Goal: Information Seeking & Learning: Learn about a topic

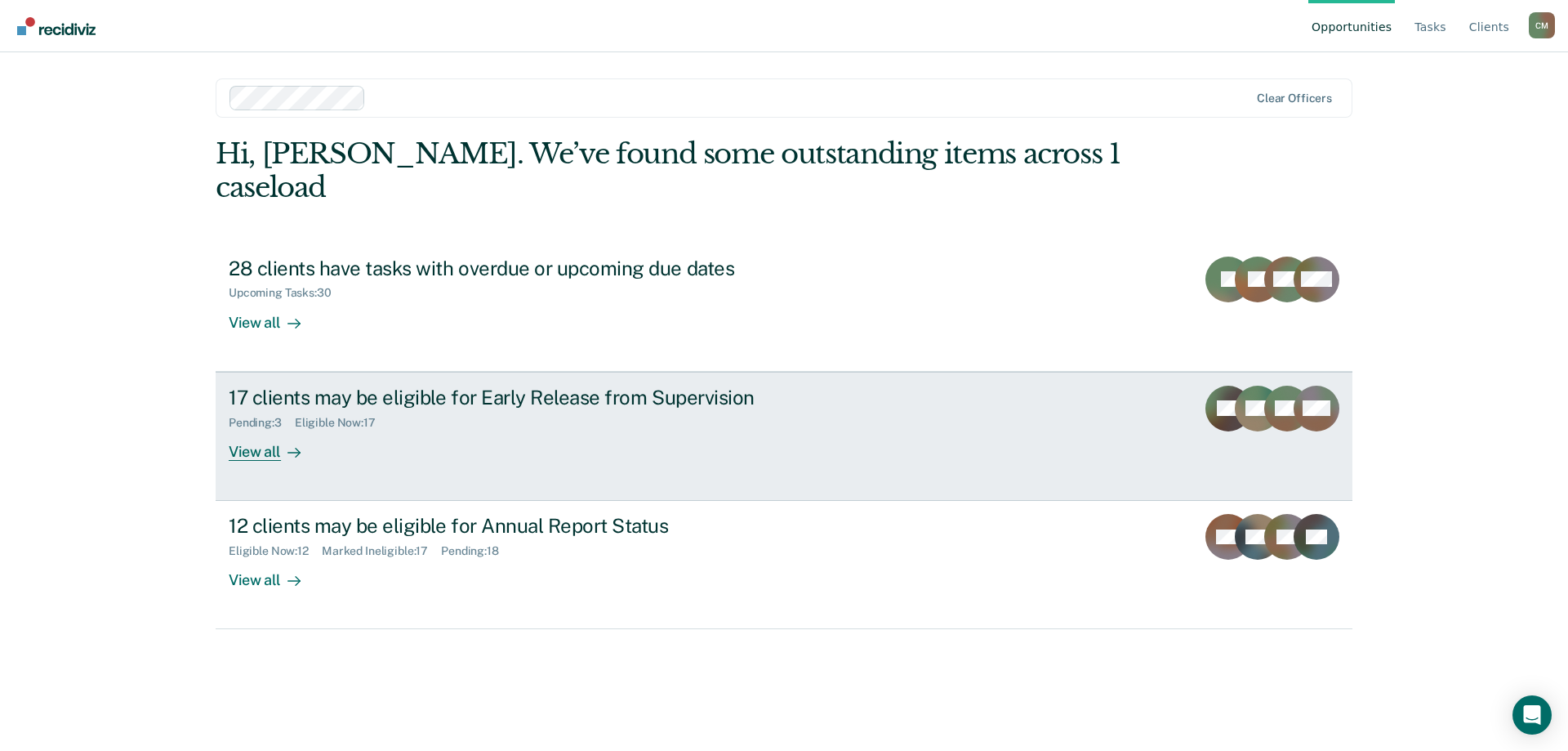
click at [608, 386] on div "17 clients may be eligible for Early Release from Supervision" at bounding box center [515, 397] width 573 height 24
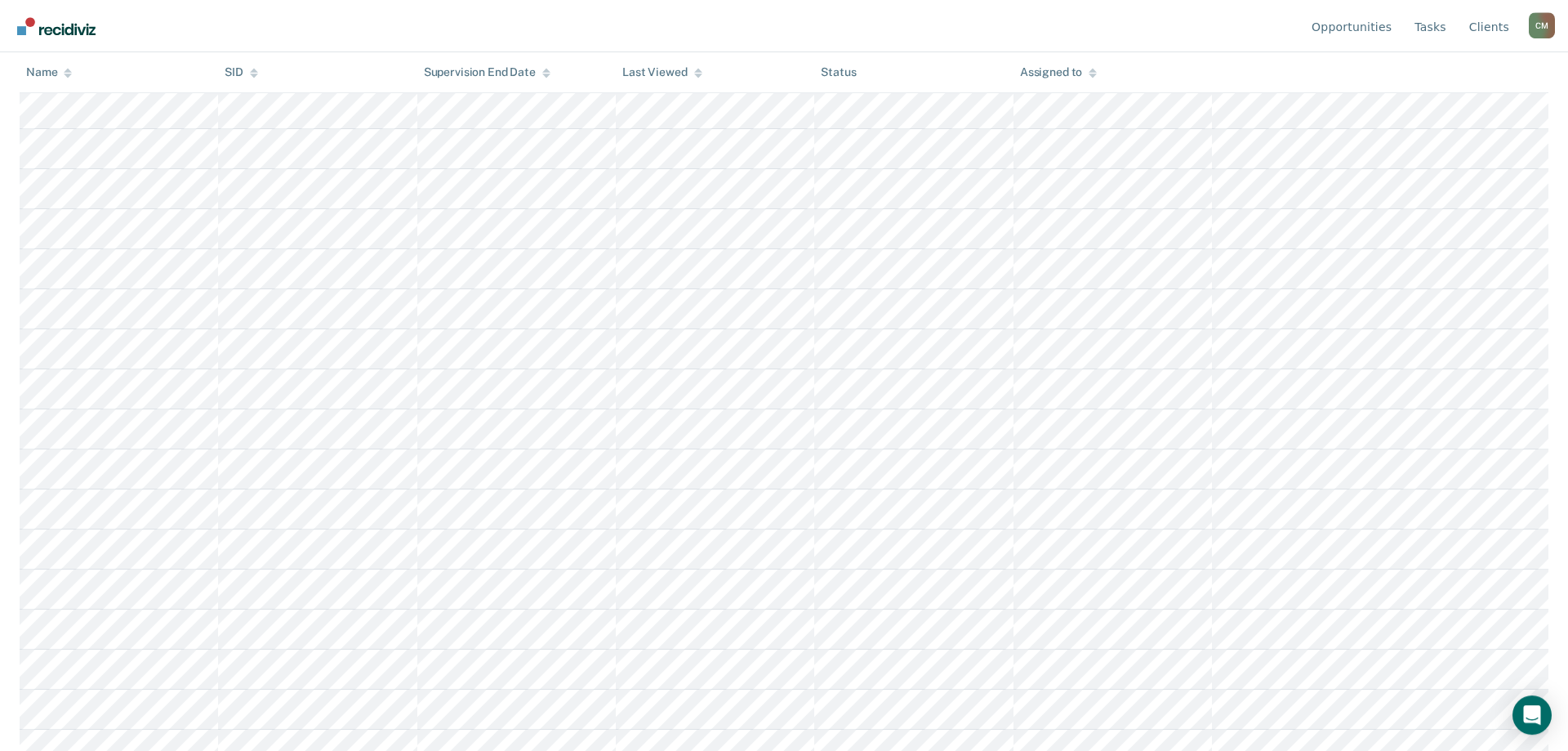
scroll to position [341, 0]
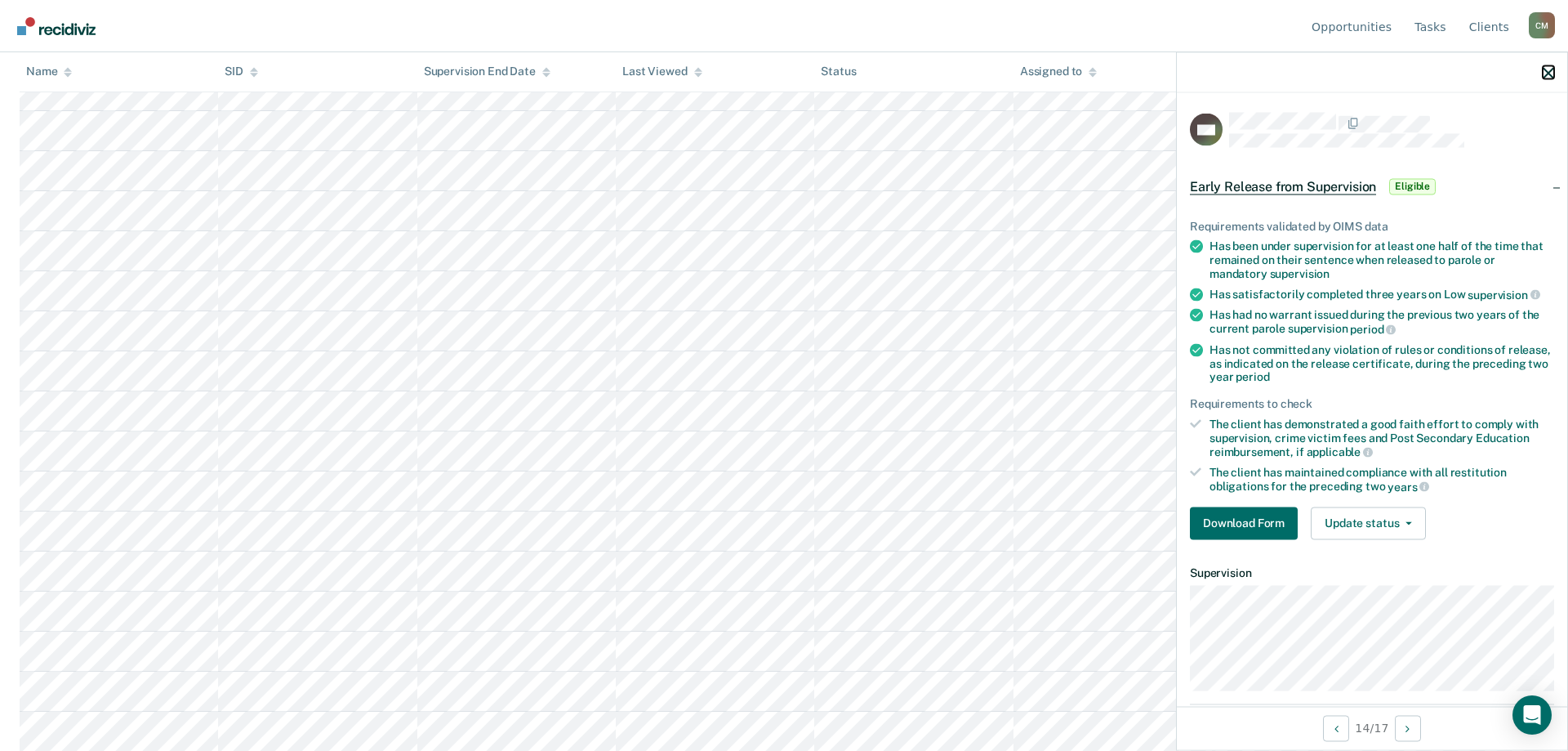
click at [1543, 74] on icon "button" at bounding box center [1548, 72] width 12 height 12
